Goal: Task Accomplishment & Management: Manage account settings

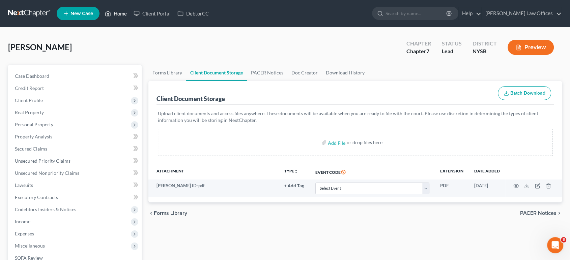
click at [119, 16] on link "Home" at bounding box center [115, 13] width 29 height 12
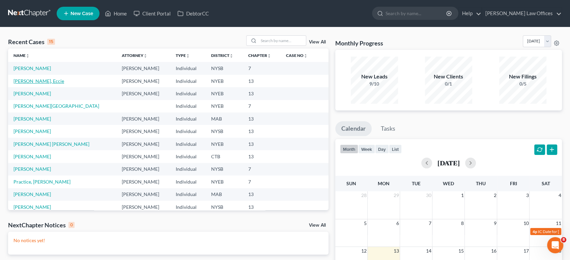
drag, startPoint x: 32, startPoint y: 80, endPoint x: 66, endPoint y: 78, distance: 33.7
click at [32, 80] on link "[PERSON_NAME], Eccie" at bounding box center [38, 81] width 51 height 6
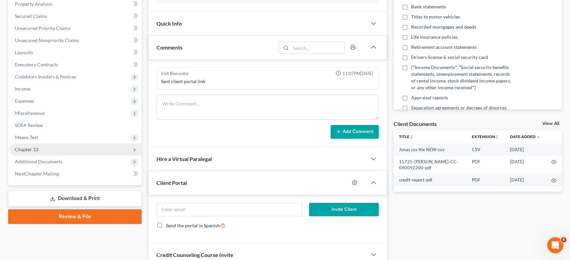
scroll to position [150, 0]
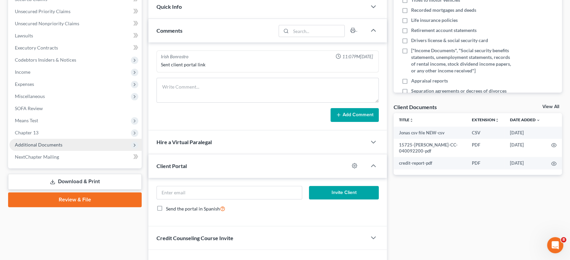
click at [45, 144] on span "Additional Documents" at bounding box center [39, 145] width 48 height 6
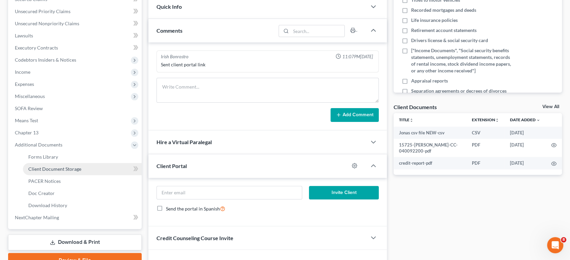
click at [49, 168] on span "Client Document Storage" at bounding box center [54, 169] width 53 height 6
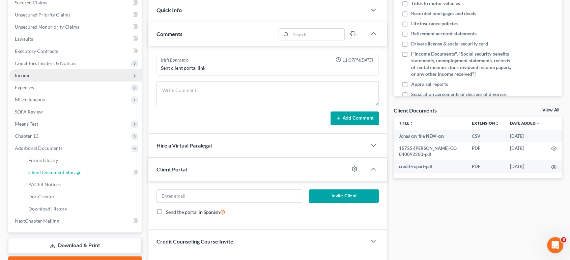
select select "0"
